Goal: Check status: Check status

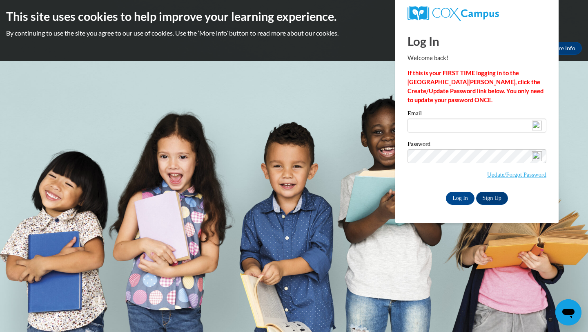
type input "[EMAIL_ADDRESS][DOMAIN_NAME]"
click at [456, 193] on input "Log In" at bounding box center [460, 198] width 29 height 13
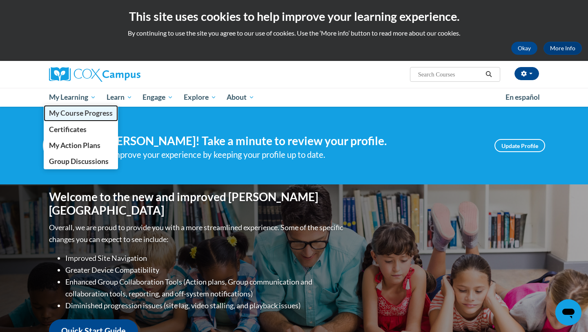
click at [71, 114] on span "My Course Progress" at bounding box center [81, 113] width 64 height 9
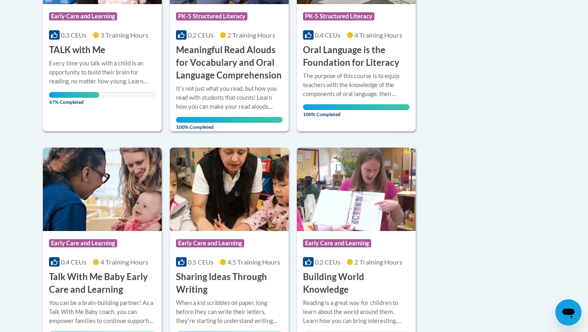
scroll to position [154, 0]
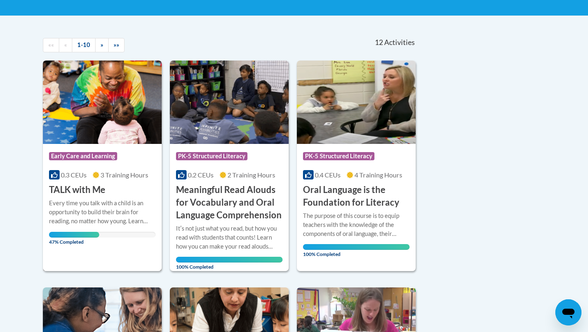
click at [130, 191] on div "Course Category: Early Care and Learning 0.3 CEUs 3 Training Hours COURSE TALK …" at bounding box center [102, 170] width 119 height 52
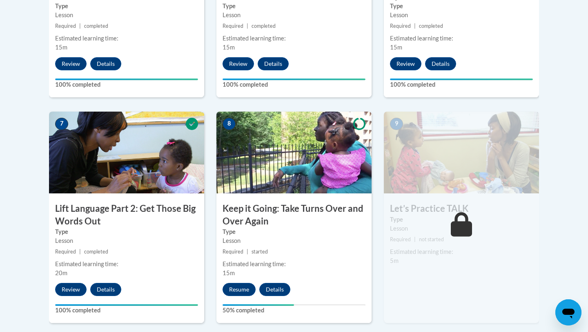
scroll to position [605, 0]
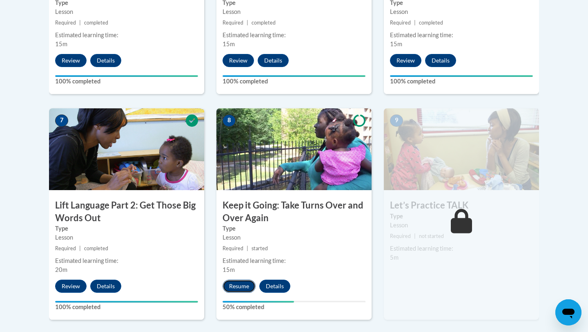
click at [241, 286] on button "Resume" at bounding box center [239, 285] width 33 height 13
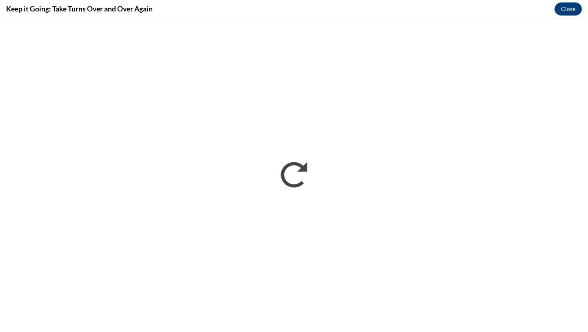
scroll to position [0, 0]
